Goal: Task Accomplishment & Management: Manage account settings

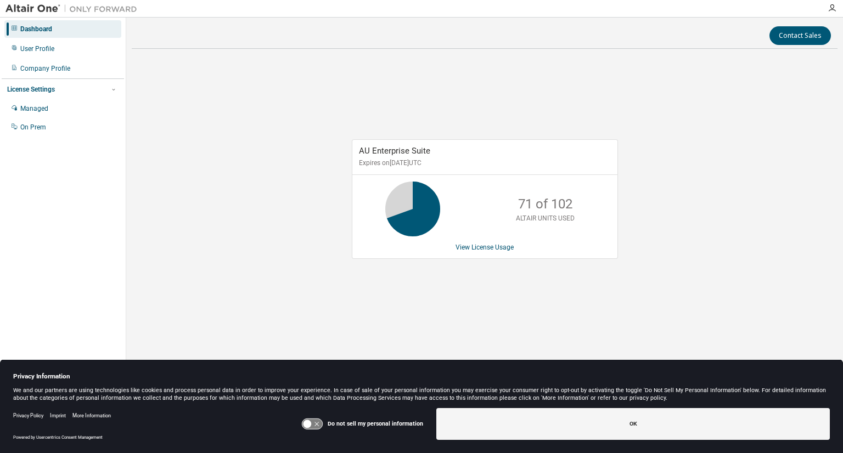
click at [409, 206] on icon at bounding box center [412, 208] width 27 height 27
click at [482, 246] on link "View License Usage" at bounding box center [484, 248] width 58 height 8
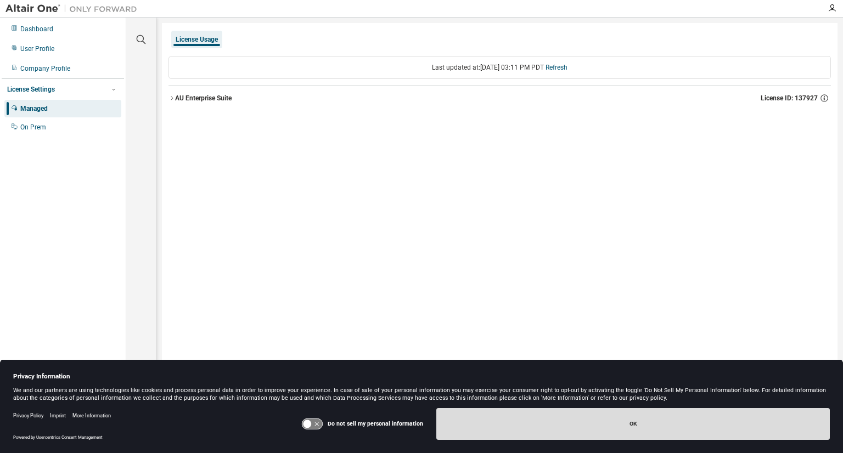
click at [604, 424] on button "OK" at bounding box center [632, 424] width 393 height 32
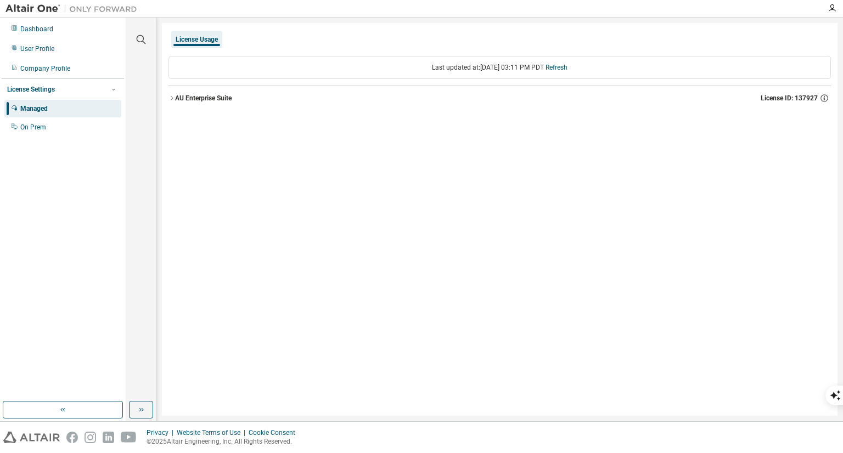
click at [244, 95] on div "AU Enterprise Suite License ID: 137927" at bounding box center [503, 98] width 656 height 10
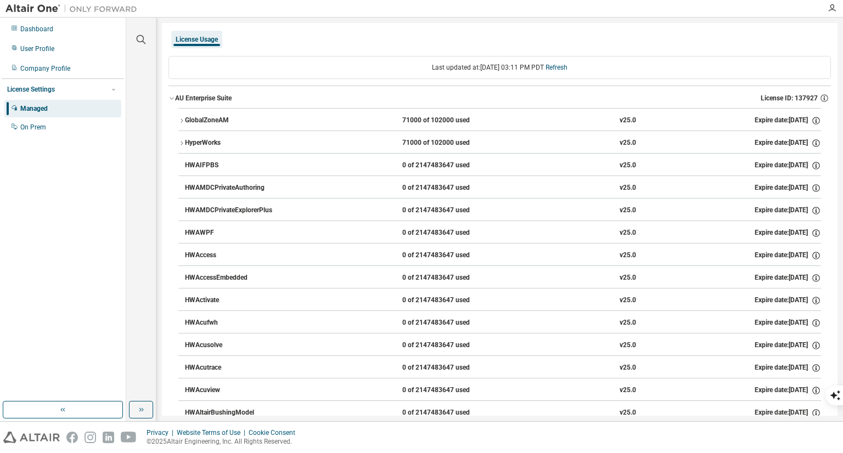
click at [171, 100] on icon "button" at bounding box center [171, 98] width 7 height 7
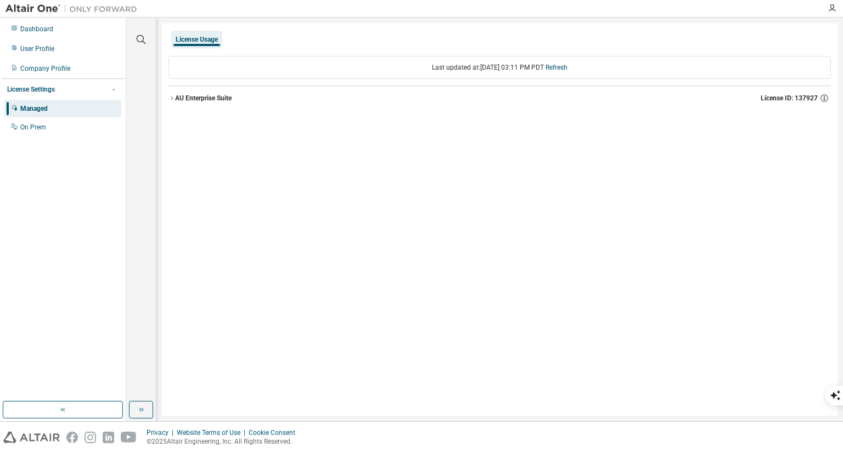
click at [171, 100] on icon "button" at bounding box center [171, 98] width 7 height 7
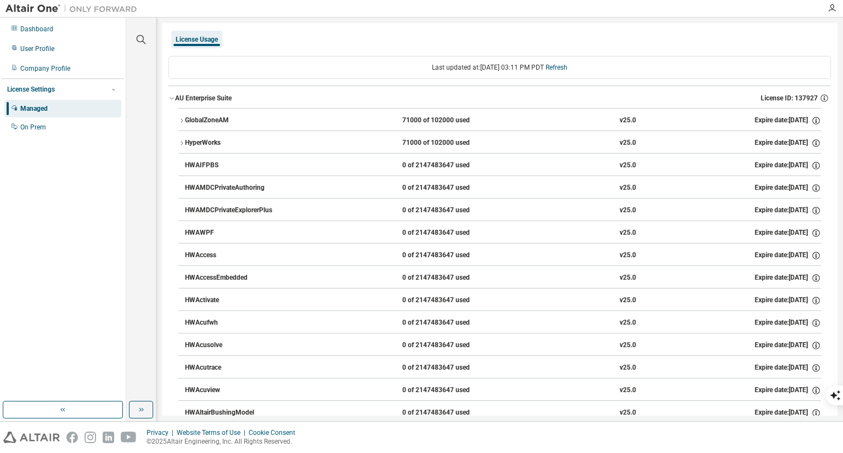
click at [183, 117] on icon "button" at bounding box center [181, 120] width 7 height 7
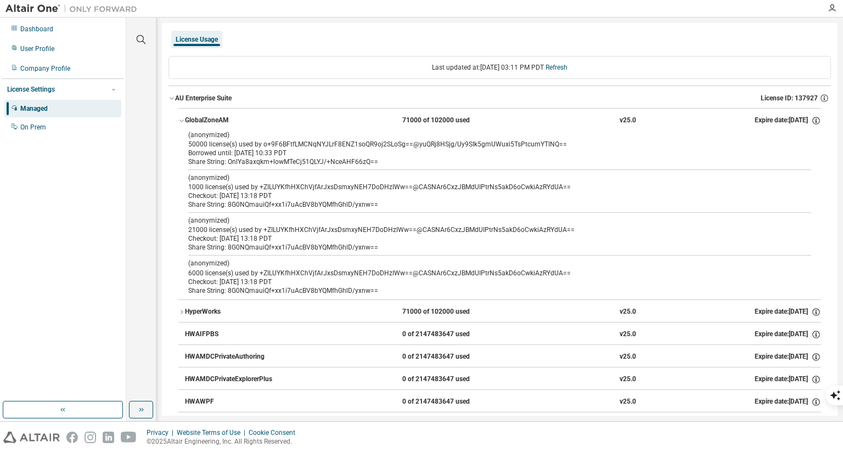
click at [225, 312] on div "HyperWorks" at bounding box center [234, 312] width 99 height 10
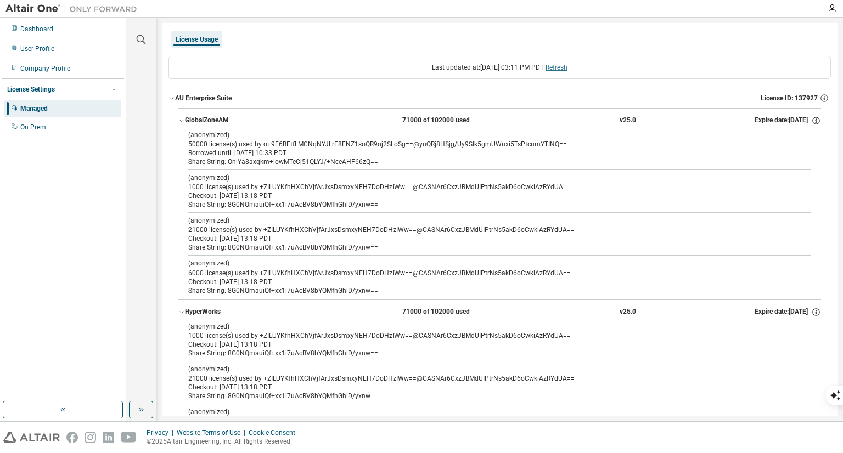
click at [563, 67] on link "Refresh" at bounding box center [556, 68] width 22 height 8
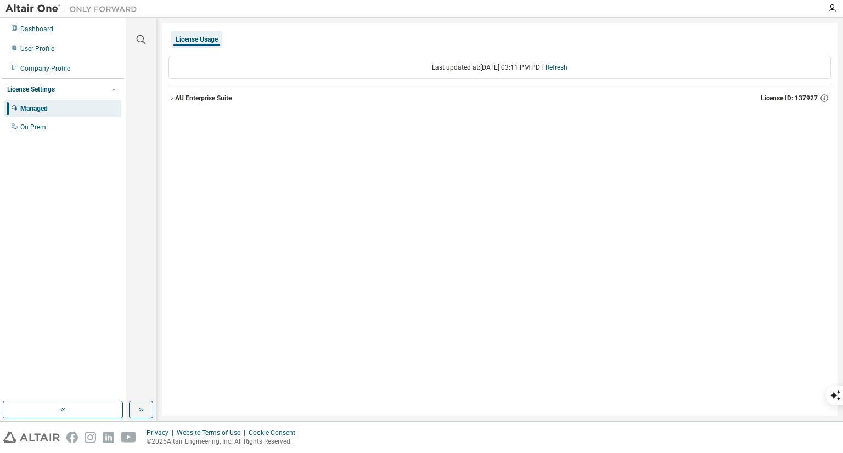
click at [171, 98] on icon "button" at bounding box center [171, 98] width 7 height 7
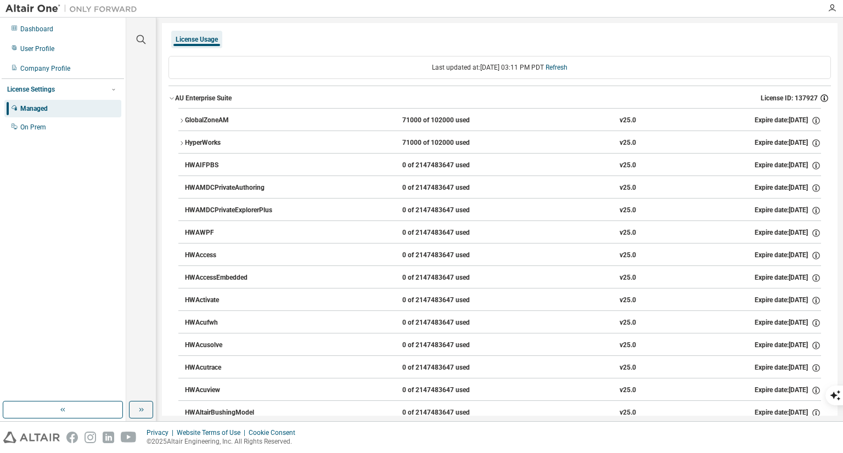
click at [819, 95] on icon "button" at bounding box center [824, 98] width 10 height 10
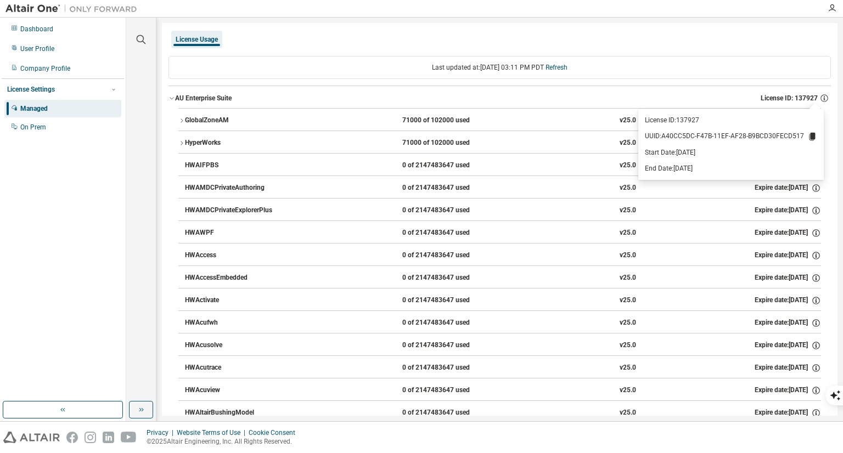
click at [783, 134] on p "UUID: A40CC5DC-F47B-11EF-AF28-B9BCD30FECD517" at bounding box center [731, 137] width 172 height 10
click at [807, 137] on icon at bounding box center [812, 137] width 10 height 10
click at [718, 150] on p "Start Date: 2025-02-25" at bounding box center [731, 152] width 172 height 9
click at [819, 100] on icon "button" at bounding box center [824, 98] width 10 height 10
click at [578, 101] on div "AU Enterprise Suite License ID: 137927" at bounding box center [503, 98] width 656 height 10
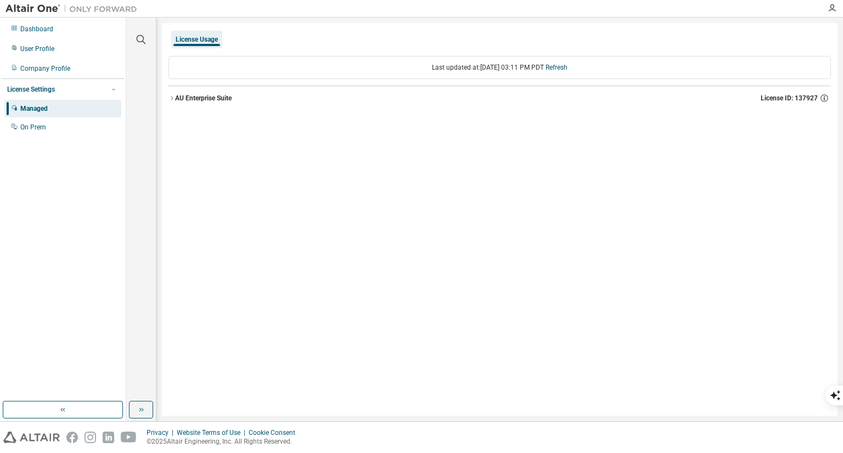
click at [219, 97] on div "AU Enterprise Suite" at bounding box center [203, 98] width 57 height 9
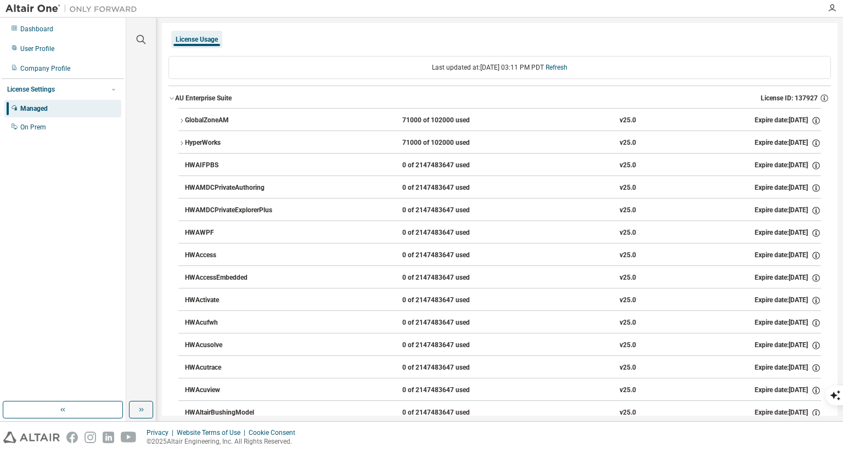
click at [179, 121] on icon "button" at bounding box center [181, 120] width 7 height 7
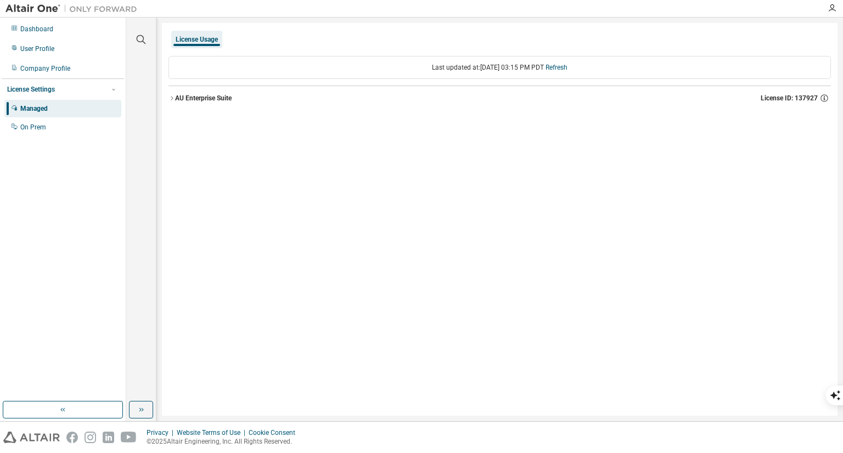
click at [225, 99] on div "AU Enterprise Suite" at bounding box center [203, 98] width 57 height 9
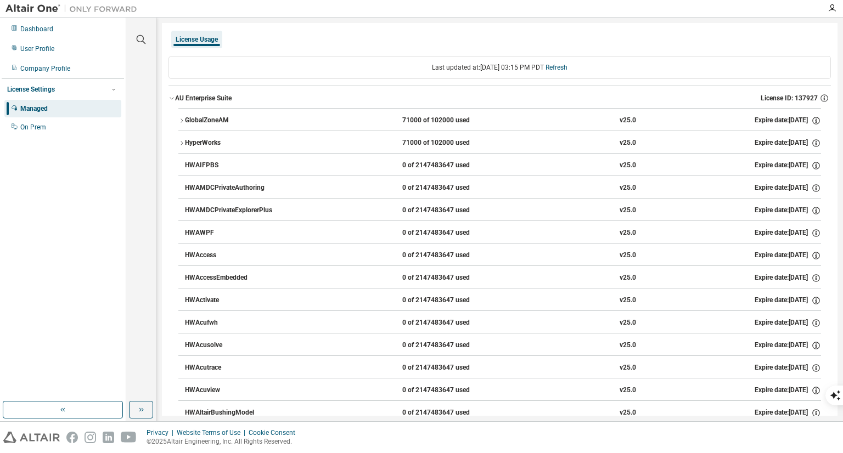
click at [226, 117] on div "GlobalZoneAM" at bounding box center [234, 121] width 99 height 10
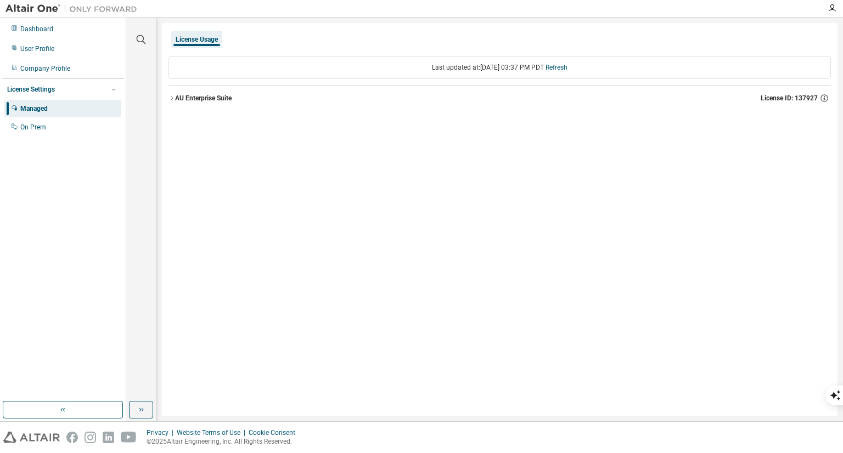
click at [230, 101] on div "AU Enterprise Suite" at bounding box center [203, 98] width 57 height 9
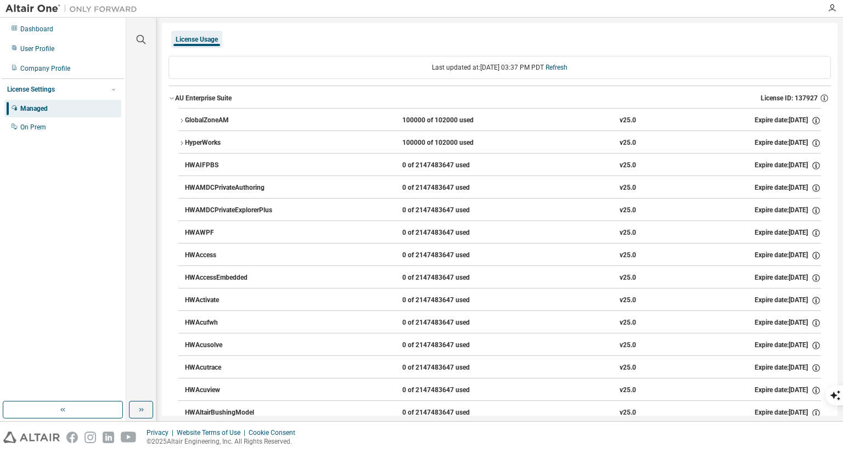
click at [226, 120] on div "GlobalZoneAM" at bounding box center [234, 121] width 99 height 10
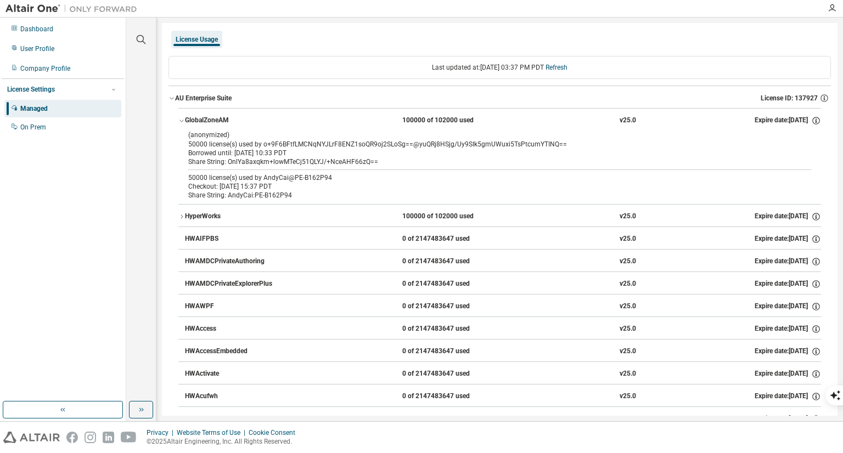
click at [179, 217] on icon "button" at bounding box center [181, 216] width 7 height 7
